Goal: Find specific page/section: Find specific page/section

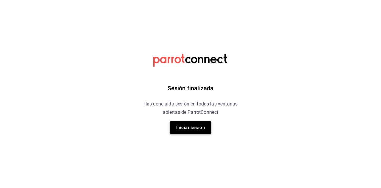
click at [200, 124] on div "Sesión finalizada Has concluido sesión en todas las ventanas abiertas de Parrot…" at bounding box center [190, 94] width 150 height 188
click at [200, 131] on button "Iniciar sesión" at bounding box center [191, 127] width 42 height 12
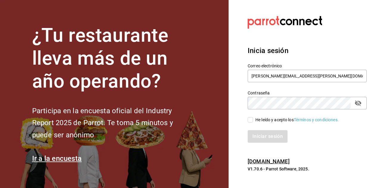
click at [249, 119] on input "He leído y acepto los Términos y condiciones." at bounding box center [249, 119] width 5 height 5
checkbox input "true"
click at [261, 135] on button "Iniciar sesión" at bounding box center [267, 136] width 40 height 12
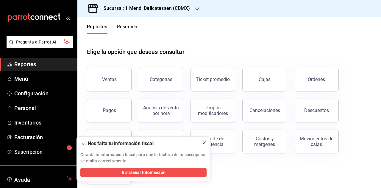
click at [203, 143] on icon at bounding box center [204, 142] width 2 height 2
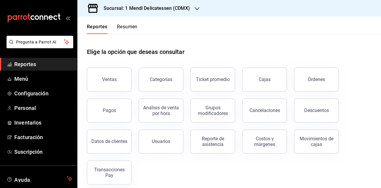
click at [131, 29] on button "Resumen" at bounding box center [127, 29] width 21 height 10
click at [126, 29] on button "Resumen" at bounding box center [127, 29] width 21 height 10
